Goal: Task Accomplishment & Management: Manage account settings

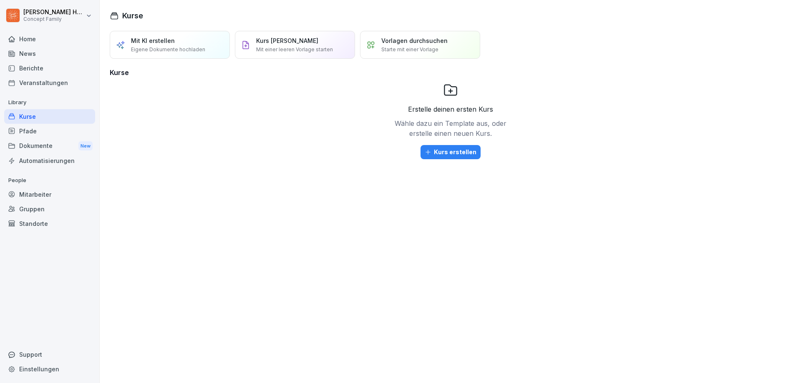
click at [36, 65] on div "Berichte" at bounding box center [49, 68] width 91 height 15
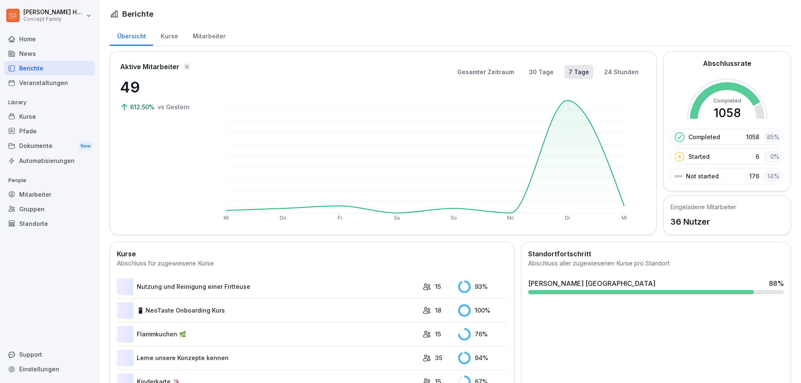
click at [28, 41] on div "Home" at bounding box center [49, 39] width 91 height 15
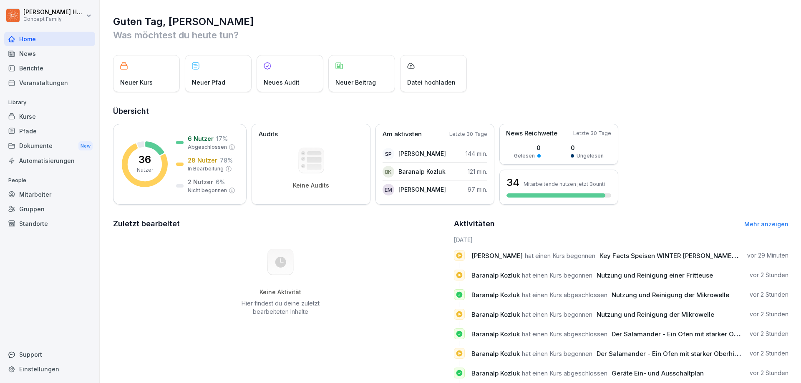
click at [31, 70] on div "Berichte" at bounding box center [49, 68] width 91 height 15
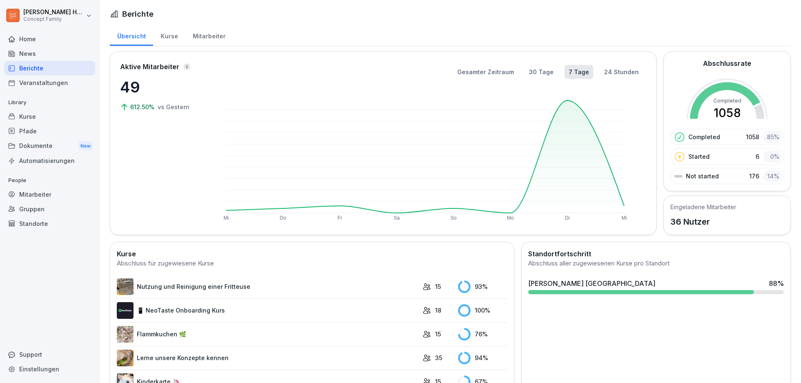
click at [35, 183] on p "People" at bounding box center [49, 180] width 91 height 13
click at [35, 191] on div "Mitarbeiter" at bounding box center [49, 194] width 91 height 15
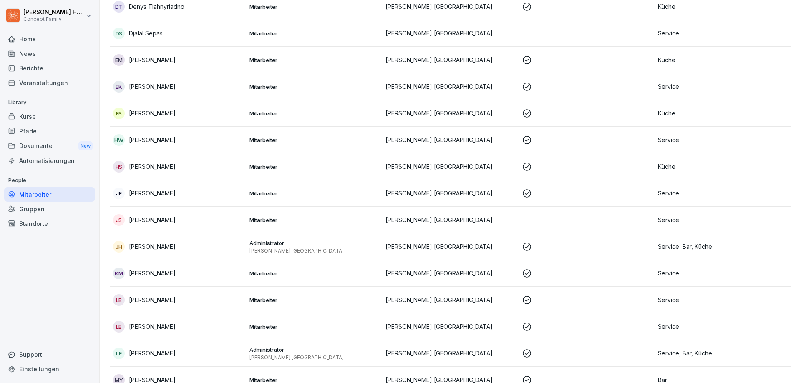
scroll to position [292, 0]
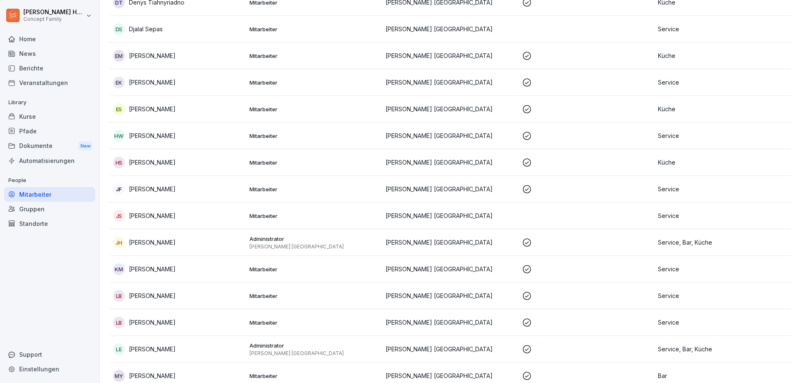
click at [155, 194] on div "[PERSON_NAME]" at bounding box center [178, 189] width 130 height 12
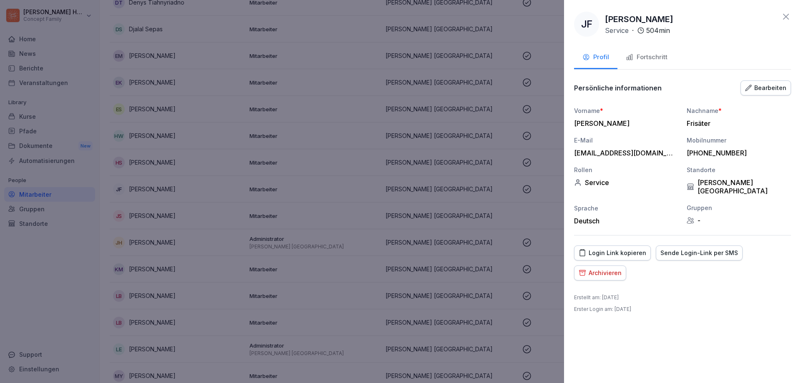
click at [648, 57] on div "Fortschritt" at bounding box center [647, 58] width 42 height 10
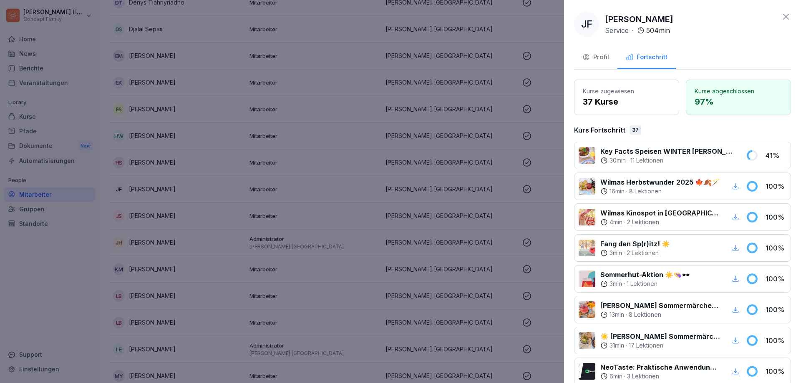
click at [591, 56] on div "Profil" at bounding box center [595, 58] width 27 height 10
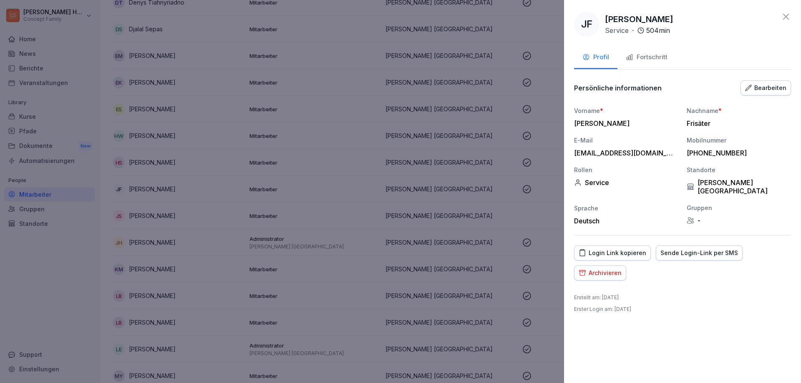
click at [782, 88] on div "Bearbeiten" at bounding box center [765, 87] width 41 height 9
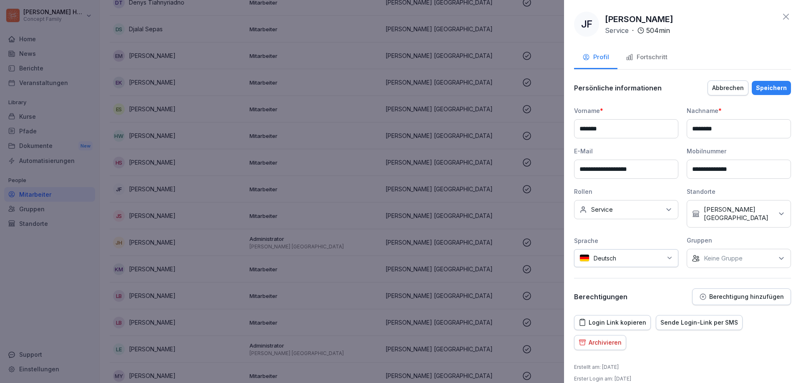
scroll to position [11, 0]
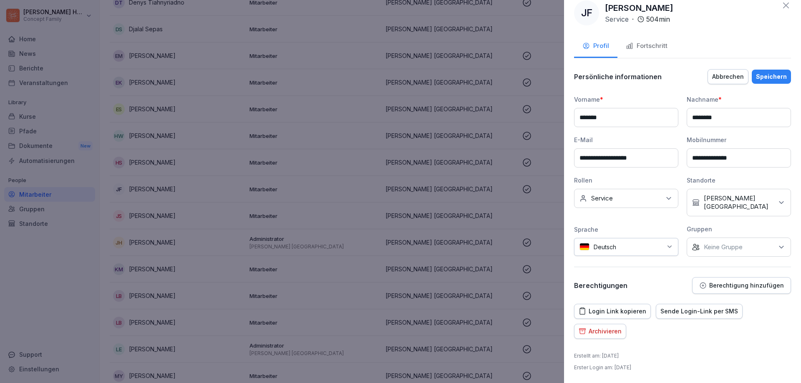
click at [756, 245] on div "Keine Gruppe" at bounding box center [738, 247] width 104 height 19
click at [736, 78] on div "Abbrechen" at bounding box center [728, 76] width 32 height 9
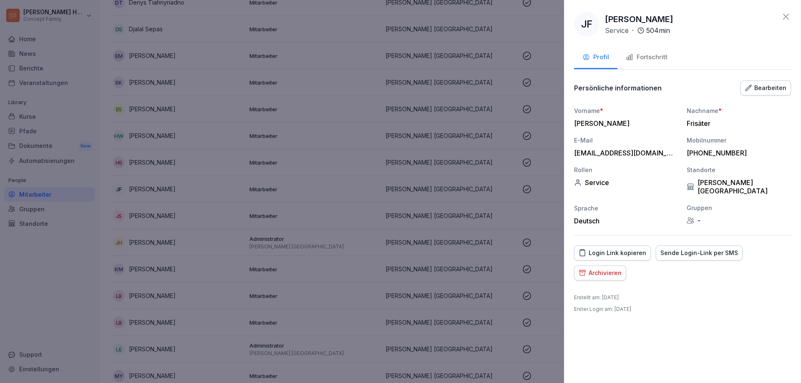
click at [786, 16] on icon at bounding box center [786, 17] width 6 height 6
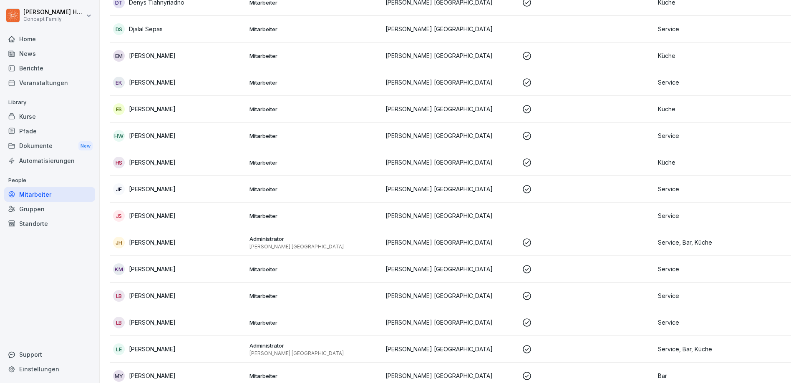
click at [673, 187] on p "Service" at bounding box center [723, 189] width 130 height 9
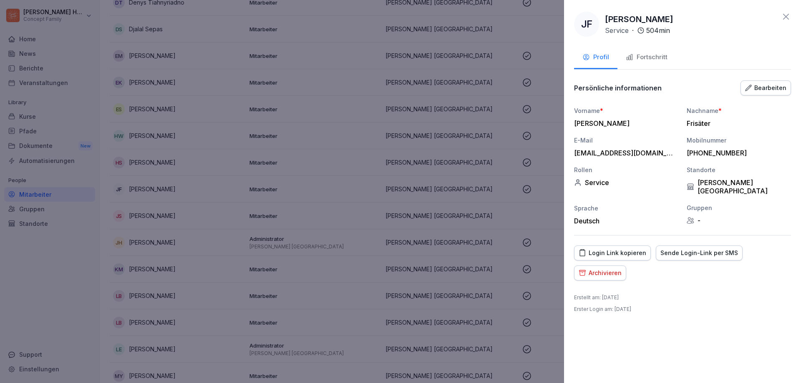
click at [602, 184] on div "Service" at bounding box center [626, 182] width 104 height 8
click at [774, 88] on div "Bearbeiten" at bounding box center [765, 87] width 41 height 9
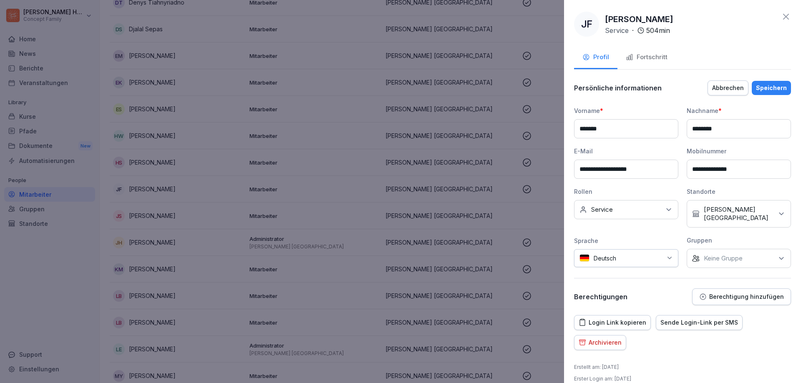
click at [666, 211] on icon at bounding box center [668, 210] width 8 height 8
click at [585, 263] on button "Küche" at bounding box center [584, 266] width 8 height 8
click at [588, 249] on div "Bar" at bounding box center [627, 248] width 103 height 16
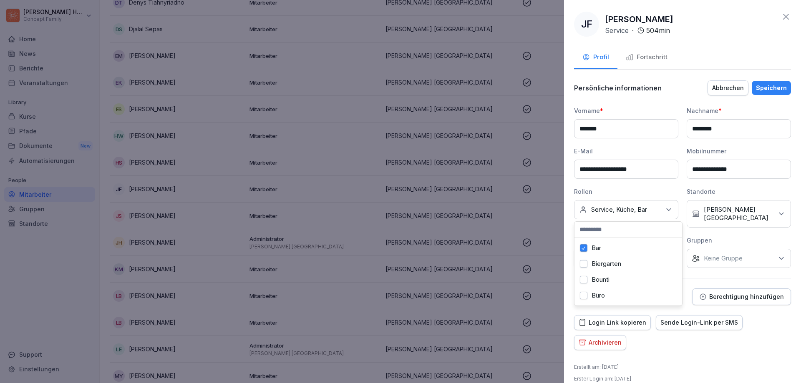
click at [759, 93] on button "Speichern" at bounding box center [770, 88] width 39 height 14
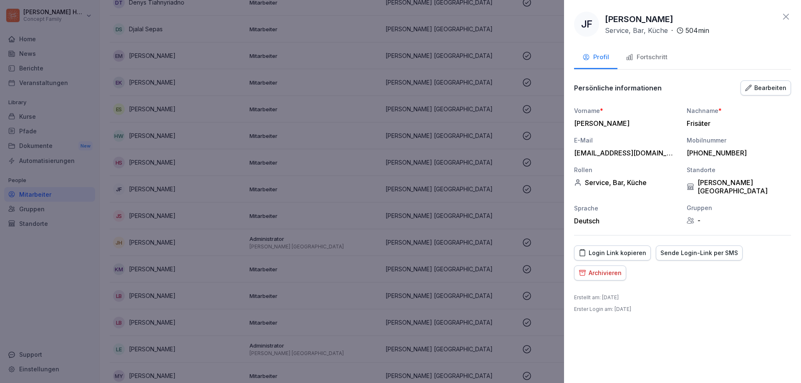
click at [784, 15] on icon at bounding box center [786, 17] width 6 height 6
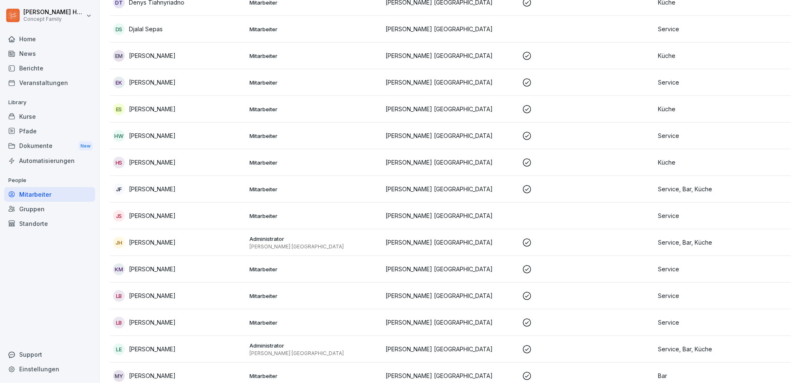
click at [18, 149] on div "Dokumente New" at bounding box center [49, 145] width 91 height 15
